Goal: Information Seeking & Learning: Learn about a topic

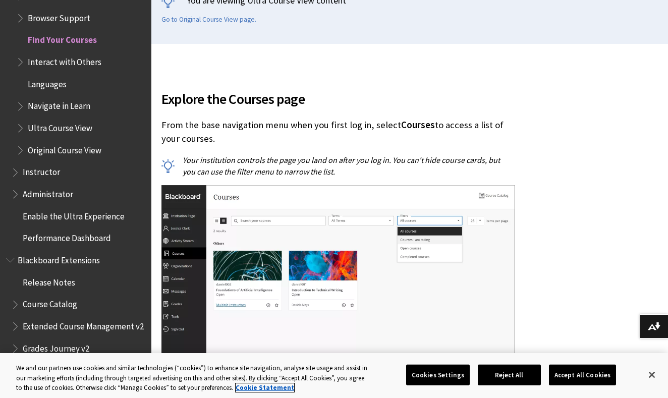
scroll to position [265, 0]
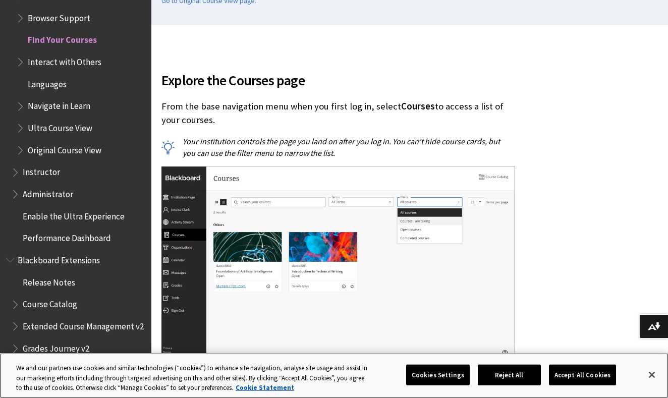
click at [580, 373] on button "Accept All Cookies" at bounding box center [582, 374] width 67 height 21
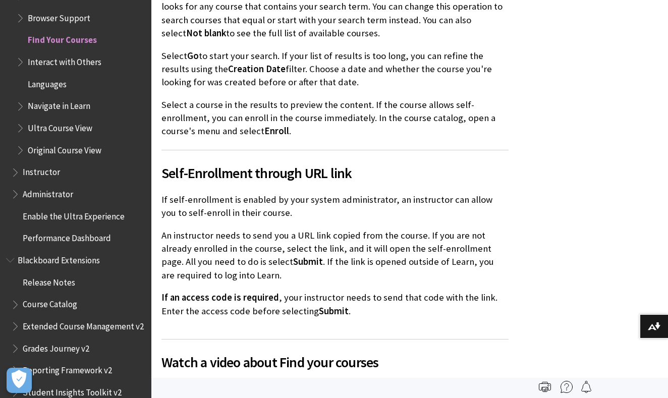
scroll to position [1881, 0]
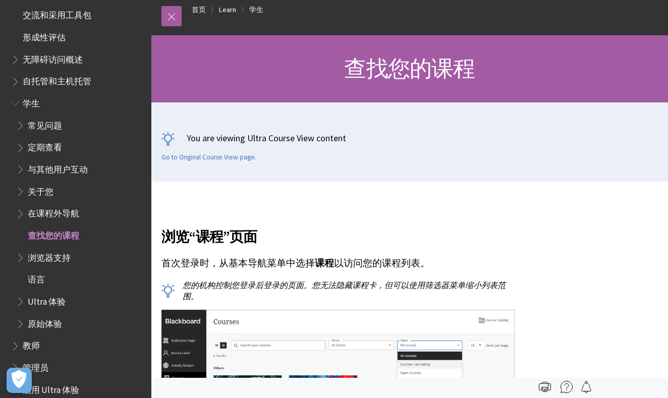
scroll to position [22, 0]
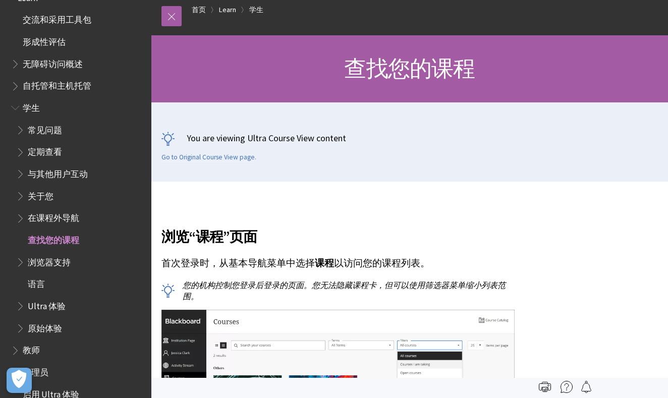
click at [74, 139] on ul "常见问题 定期查看 与其他用户互动 关于您 在课程外导航 查找您的课程 浏览器支持 语言 Ultra 体验 原始体验" at bounding box center [78, 229] width 134 height 215
click at [57, 125] on span "常见问题" at bounding box center [45, 129] width 34 height 14
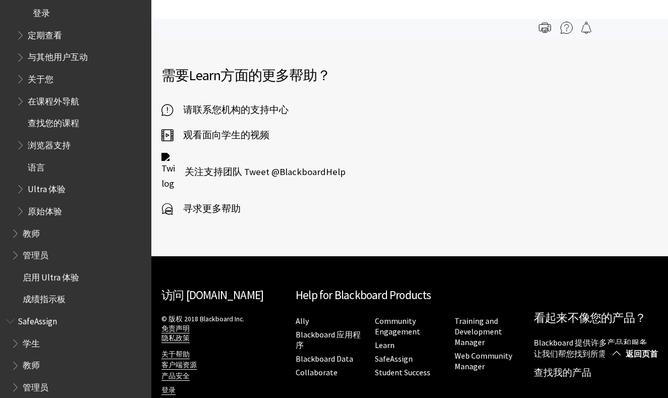
scroll to position [248, 0]
click at [41, 338] on span "学生" at bounding box center [78, 344] width 134 height 17
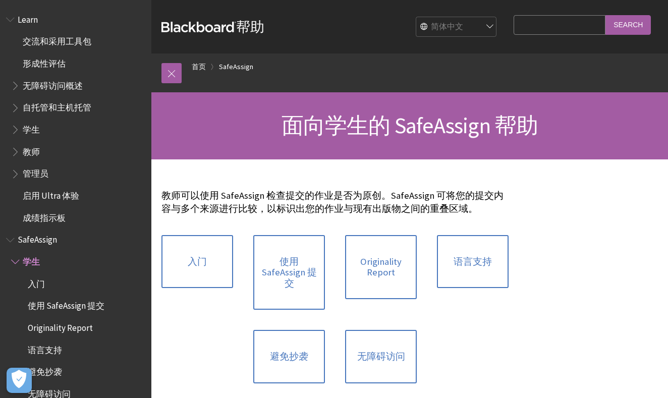
scroll to position [53, 0]
